Goal: Browse casually: Explore the website without a specific task or goal

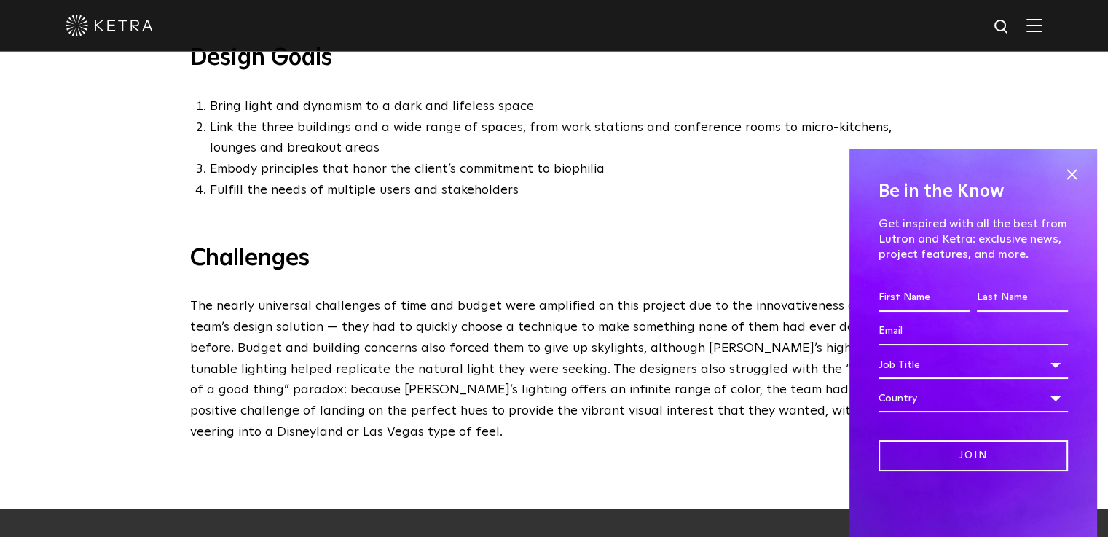
scroll to position [1020, 0]
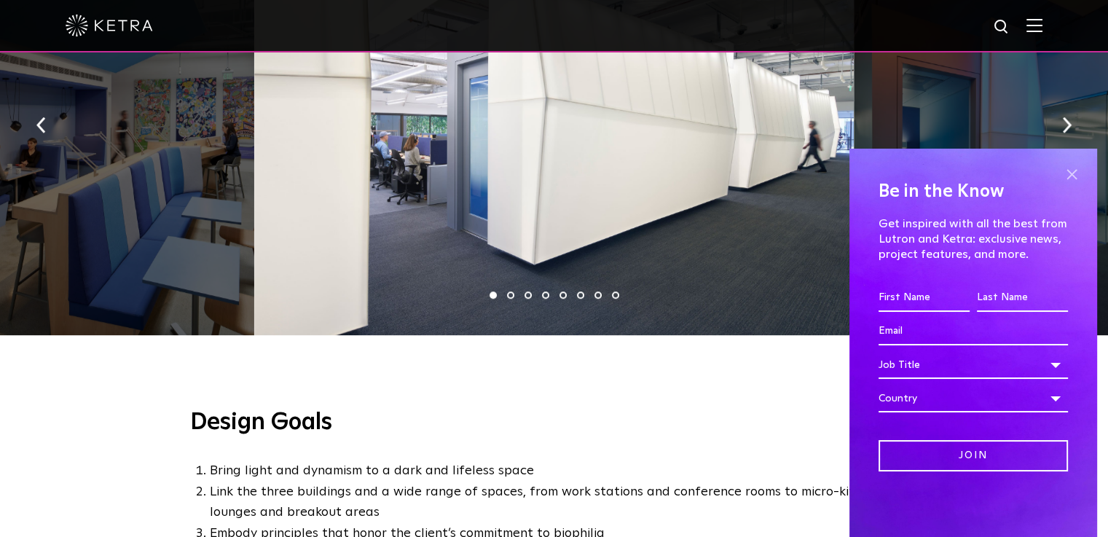
click at [1078, 173] on span at bounding box center [1072, 174] width 22 height 22
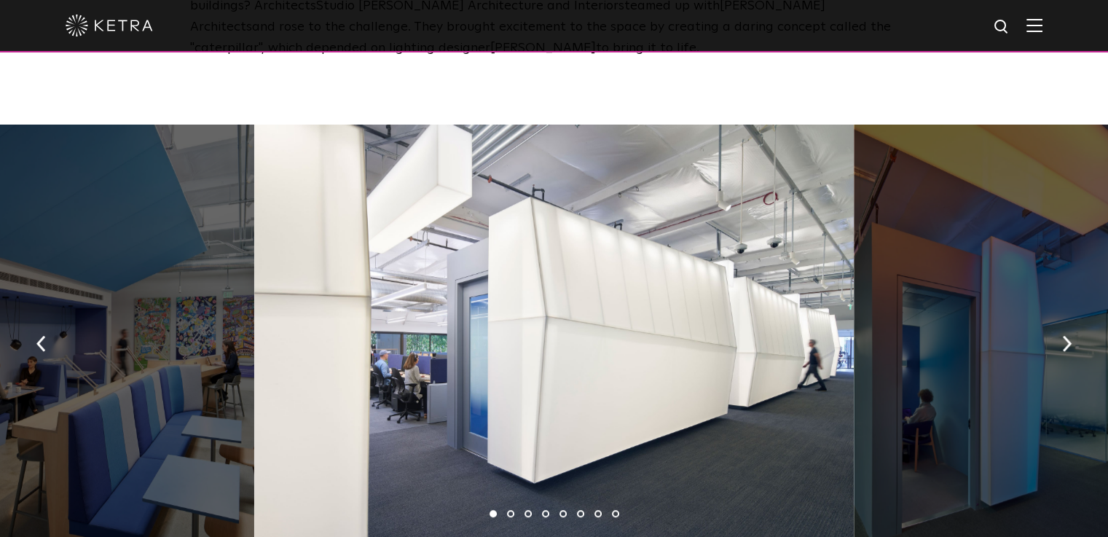
scroll to position [801, 0]
click at [1070, 343] on img "button" at bounding box center [1066, 344] width 9 height 16
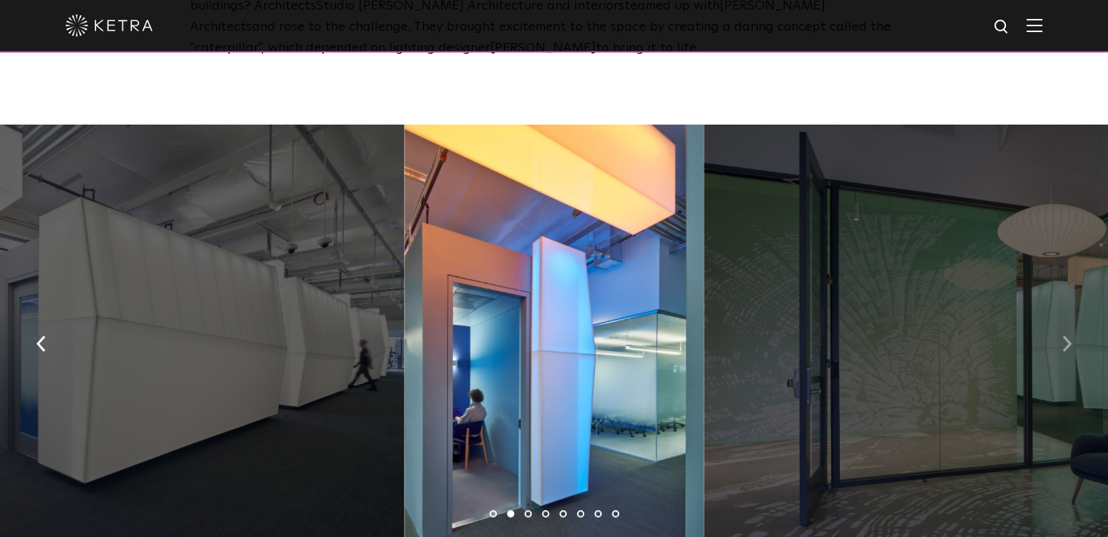
click at [1070, 343] on img "button" at bounding box center [1066, 344] width 9 height 16
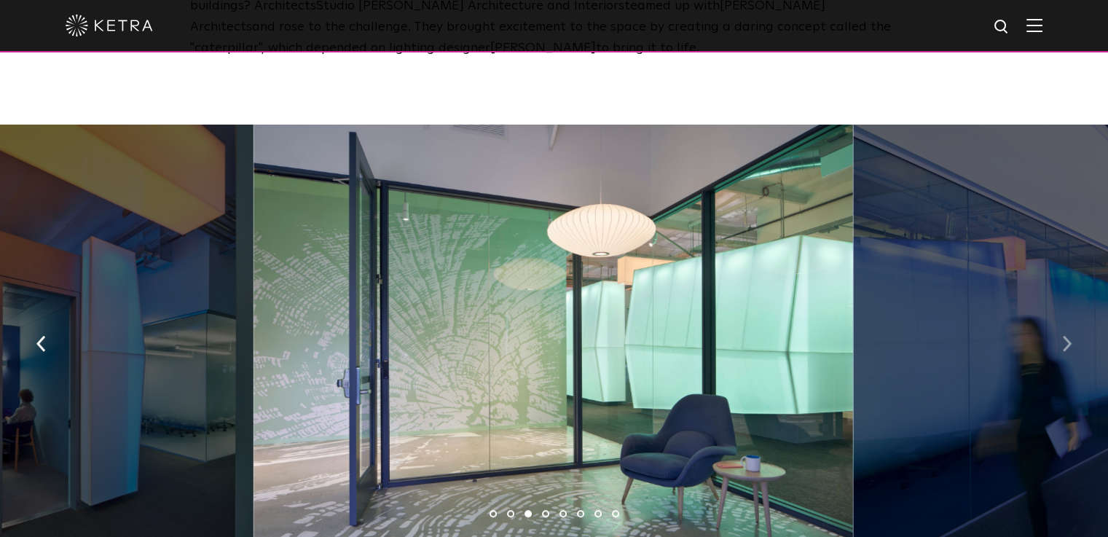
click at [1070, 343] on img "button" at bounding box center [1066, 344] width 9 height 16
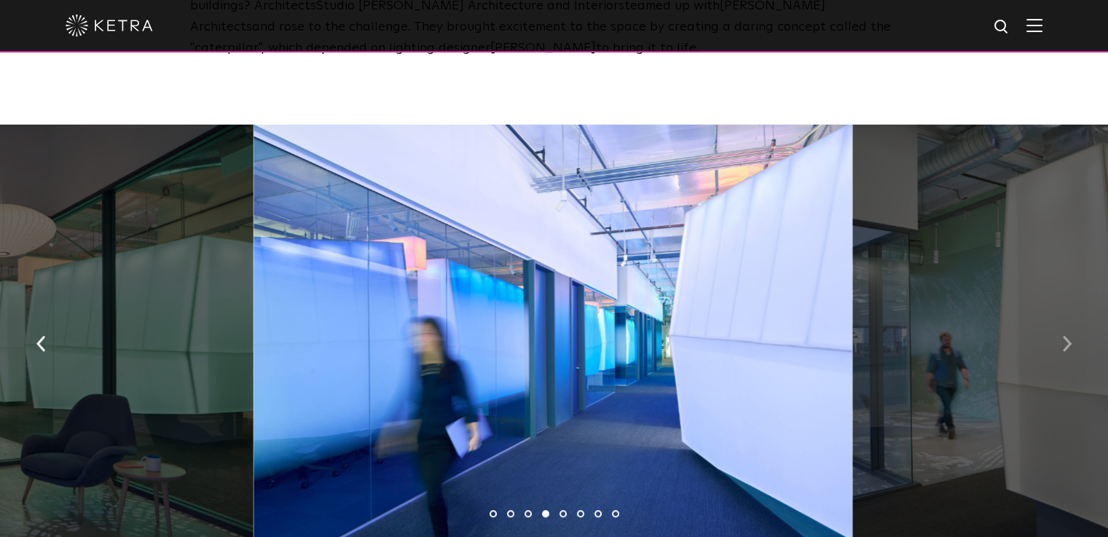
click at [1070, 343] on img "button" at bounding box center [1066, 344] width 9 height 16
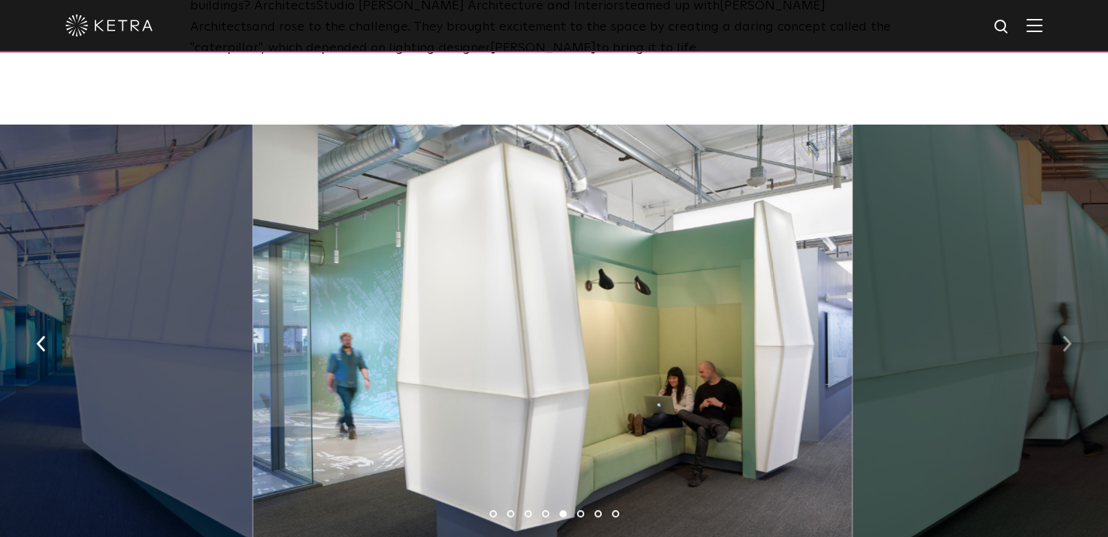
click at [1070, 343] on img "button" at bounding box center [1066, 344] width 9 height 16
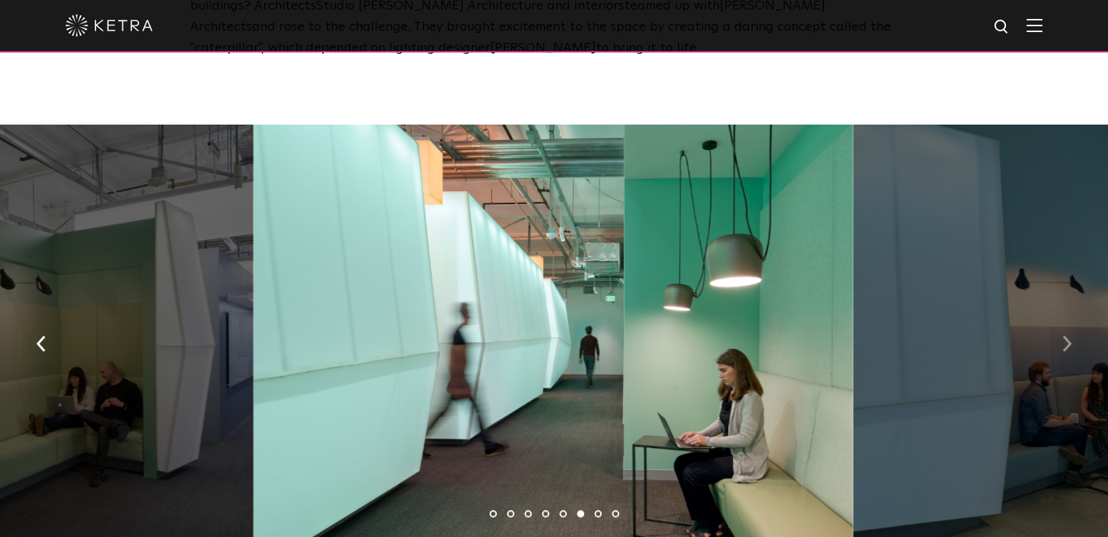
click at [1070, 343] on img "button" at bounding box center [1066, 344] width 9 height 16
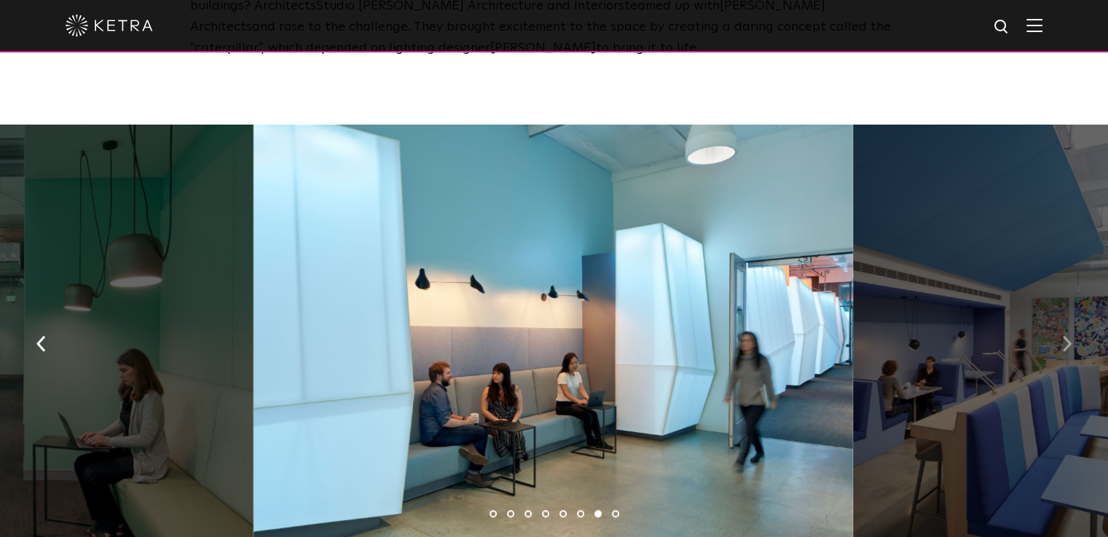
click at [1070, 343] on img "button" at bounding box center [1066, 344] width 9 height 16
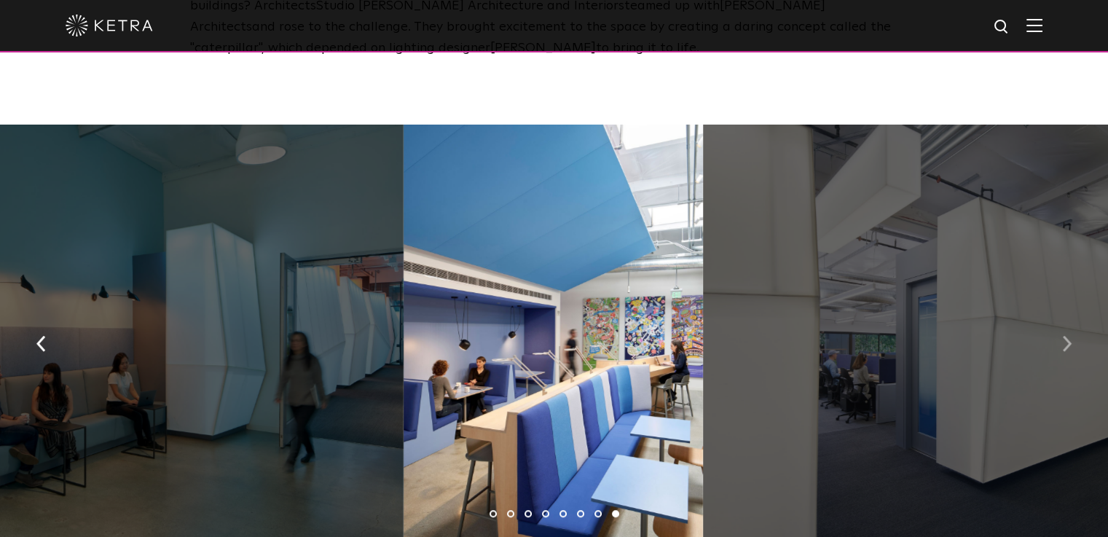
click at [1070, 343] on img "button" at bounding box center [1066, 344] width 9 height 16
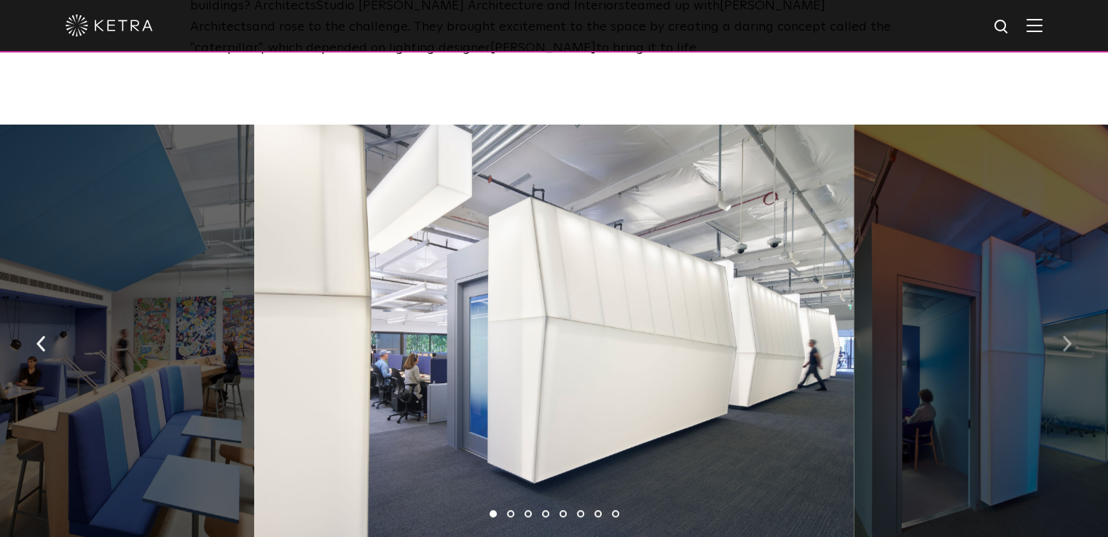
click at [1070, 343] on img "button" at bounding box center [1066, 344] width 9 height 16
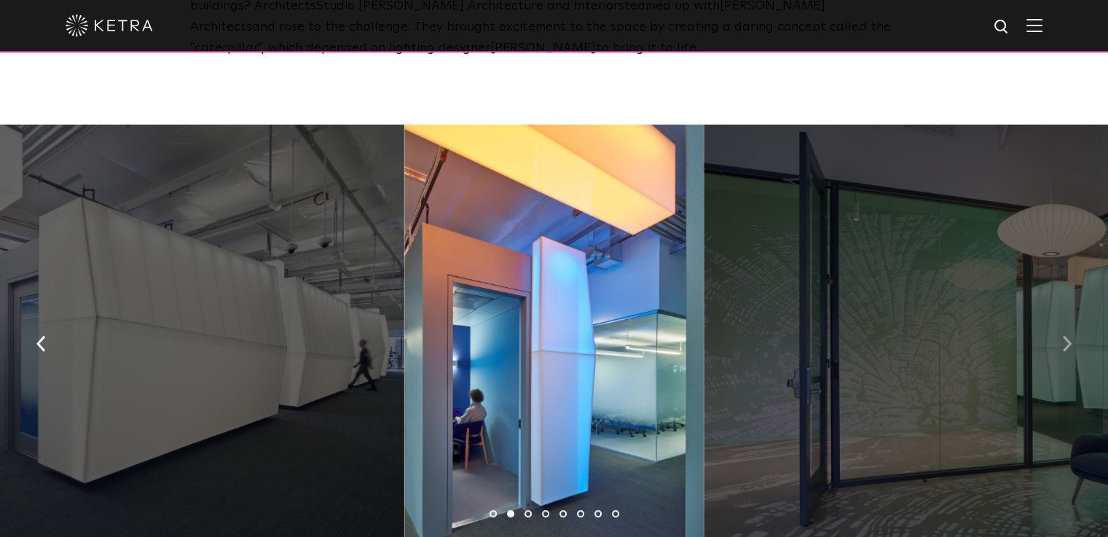
click at [1070, 343] on img "button" at bounding box center [1066, 344] width 9 height 16
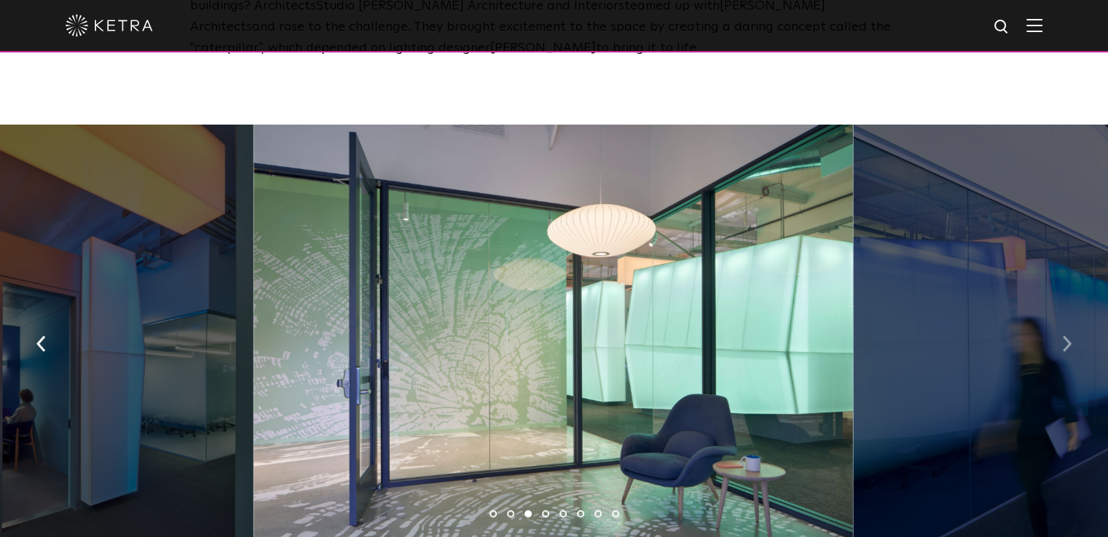
click at [1070, 343] on img "button" at bounding box center [1066, 344] width 9 height 16
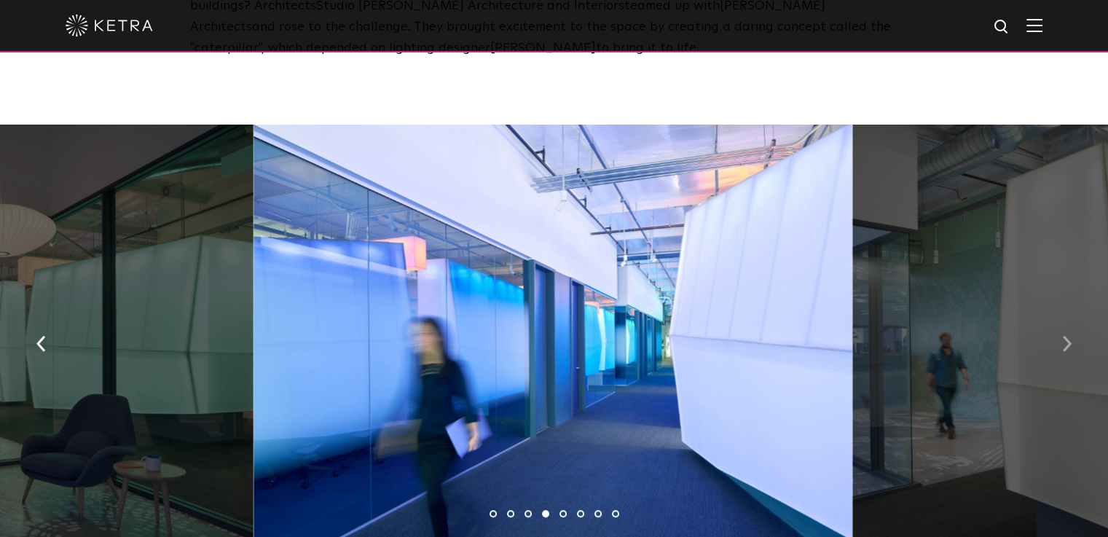
click at [1070, 343] on img "button" at bounding box center [1066, 344] width 9 height 16
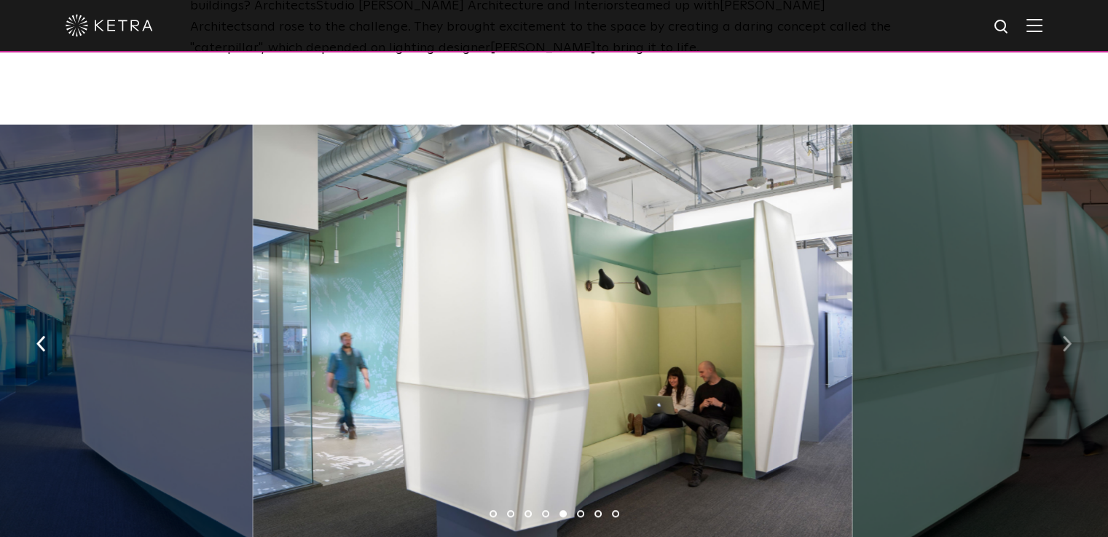
click at [1070, 343] on img "button" at bounding box center [1066, 344] width 9 height 16
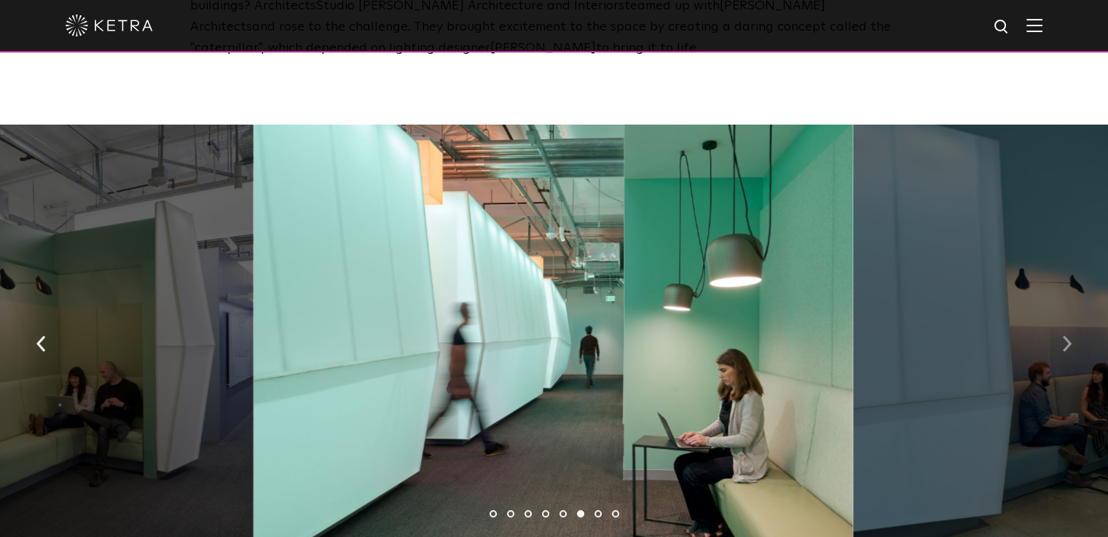
click at [1070, 343] on img "button" at bounding box center [1066, 344] width 9 height 16
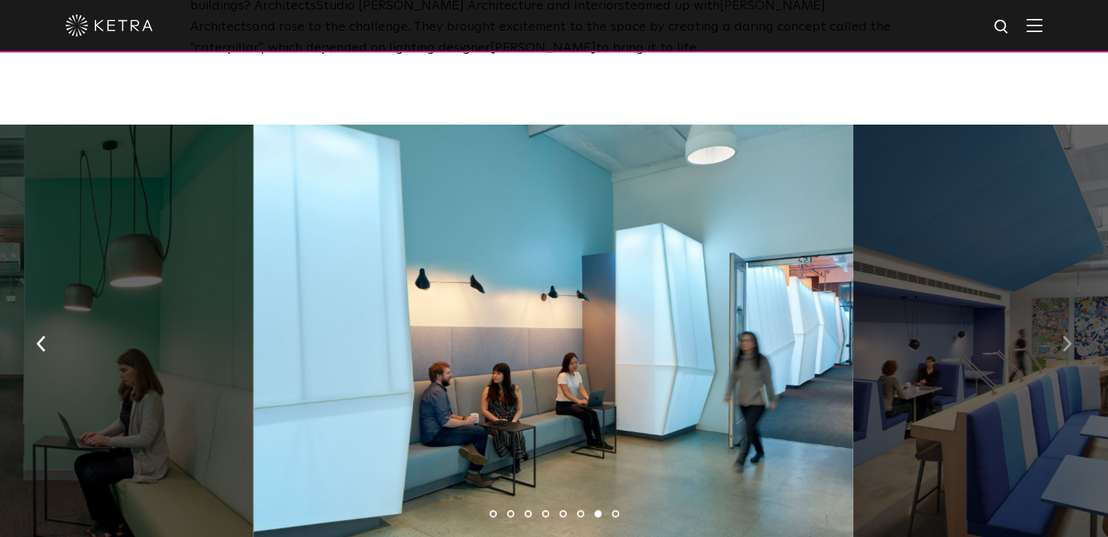
click at [1070, 343] on img "button" at bounding box center [1066, 344] width 9 height 16
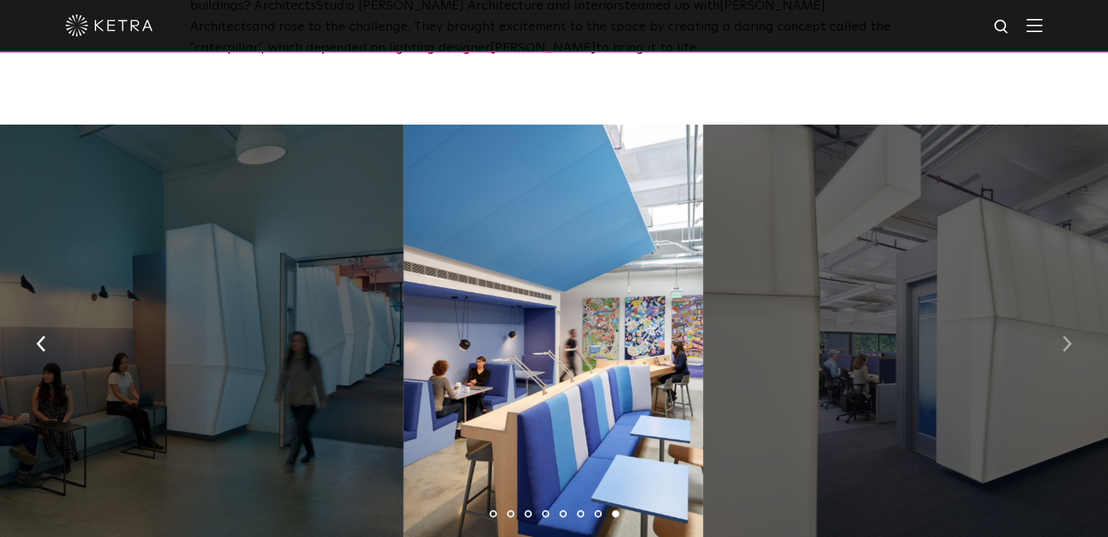
click at [1070, 343] on img "button" at bounding box center [1066, 344] width 9 height 16
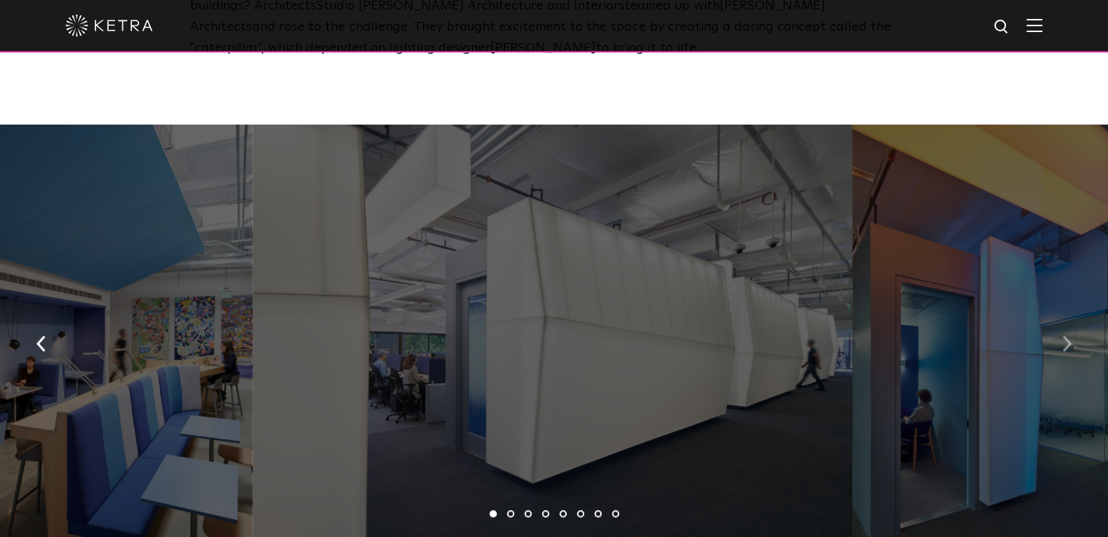
click at [1070, 343] on img "button" at bounding box center [1066, 344] width 9 height 16
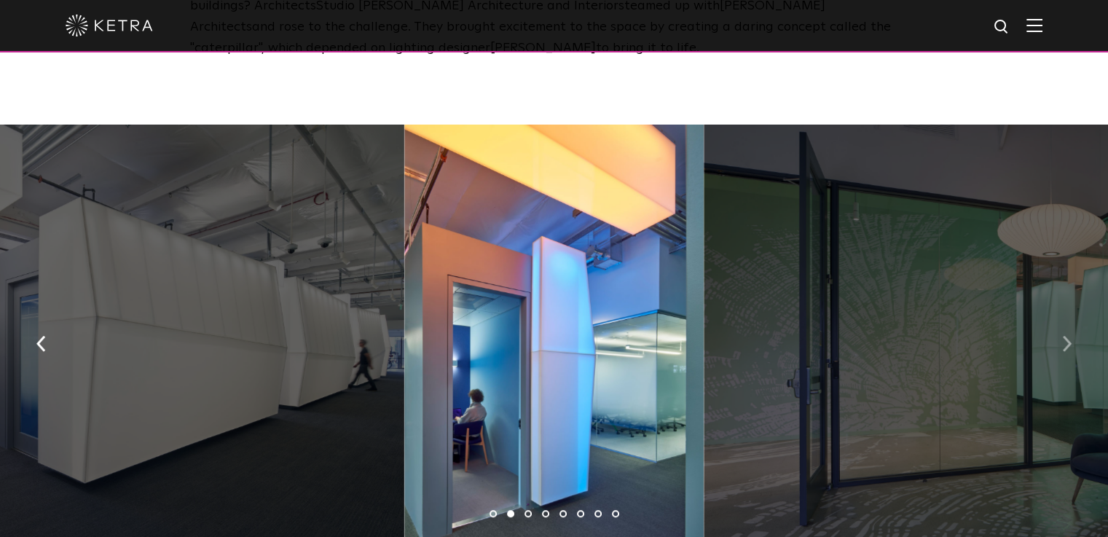
click at [1070, 343] on img "button" at bounding box center [1066, 344] width 9 height 16
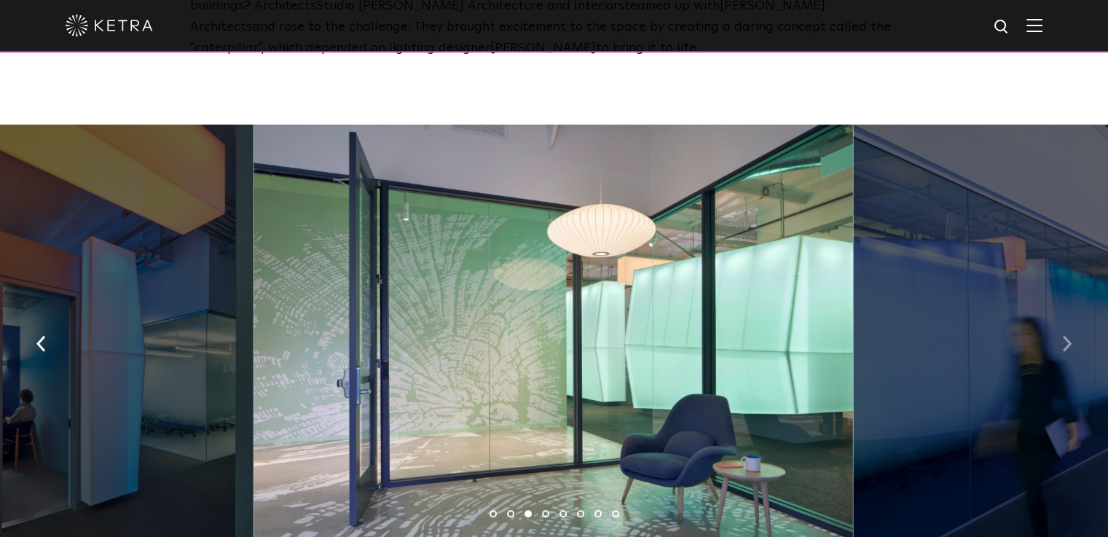
click at [1070, 343] on img "button" at bounding box center [1066, 344] width 9 height 16
